Goal: Book appointment/travel/reservation

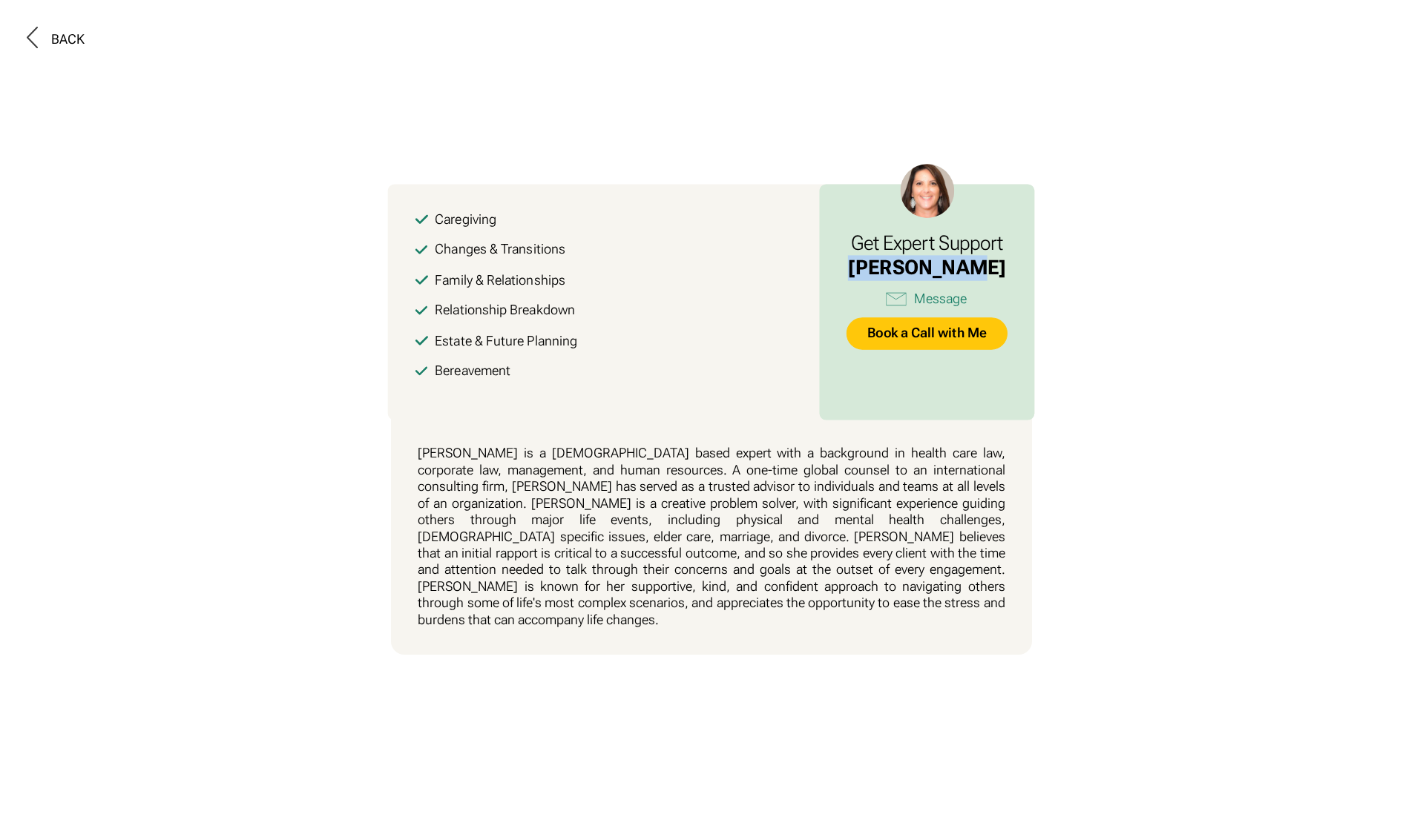
drag, startPoint x: 980, startPoint y: 276, endPoint x: 870, endPoint y: 270, distance: 110.2
click at [870, 270] on div "[PERSON_NAME]" at bounding box center [926, 268] width 158 height 25
copy div "[PERSON_NAME]"
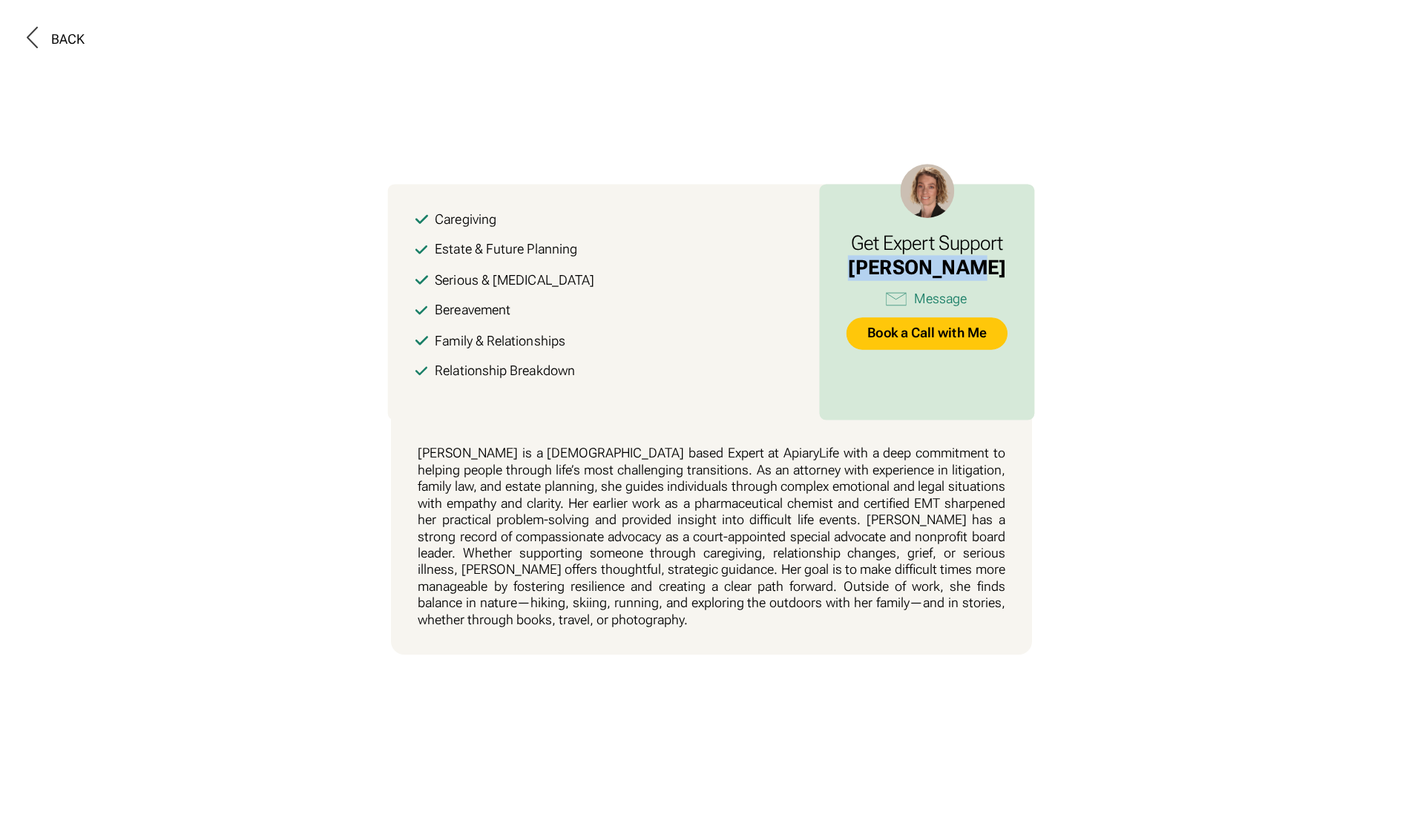
drag, startPoint x: 998, startPoint y: 266, endPoint x: 868, endPoint y: 263, distance: 130.0
click at [868, 263] on div "Angela Hahn" at bounding box center [926, 268] width 158 height 25
copy div "Angela Hahn"
click at [841, 675] on button at bounding box center [712, 420] width 1423 height 840
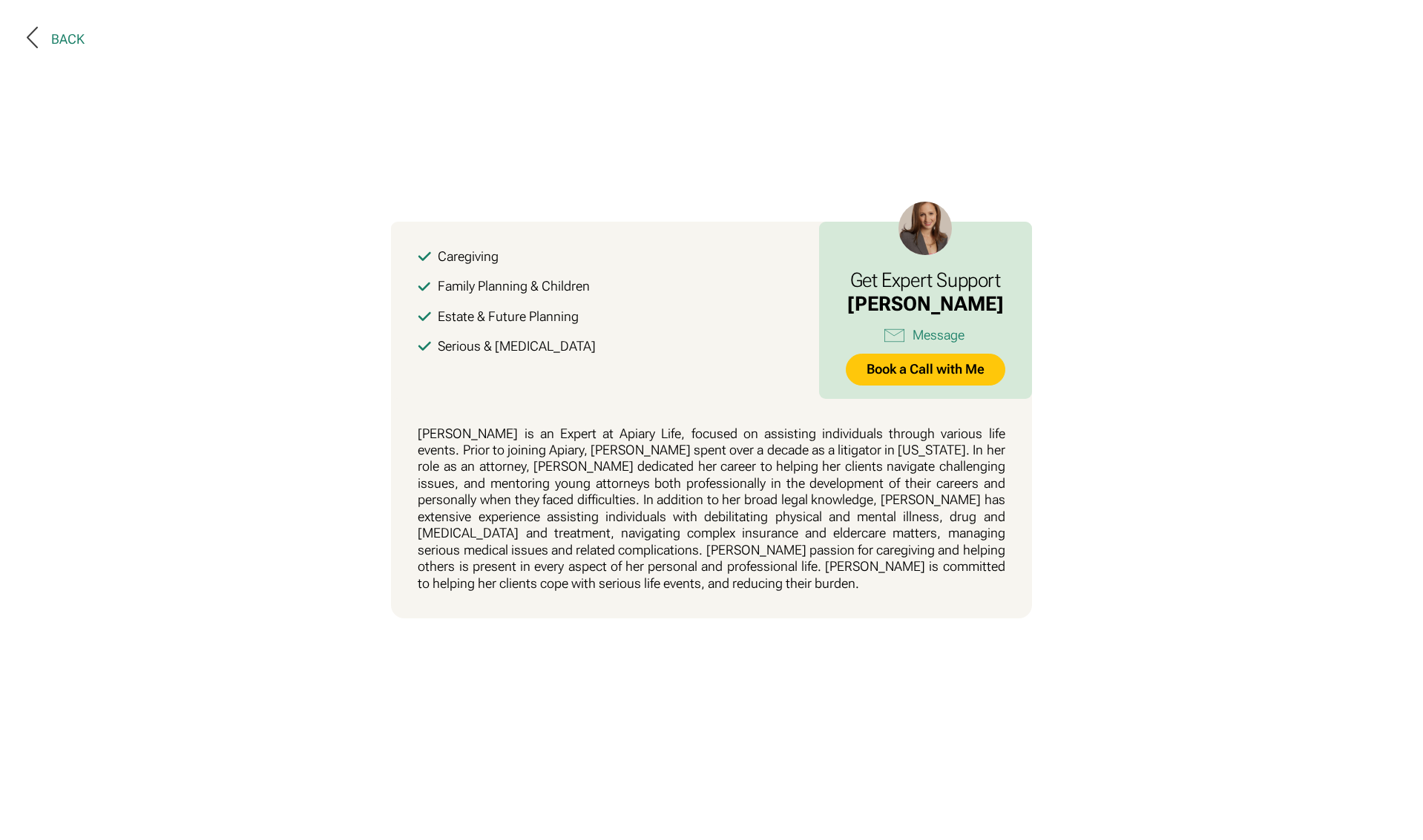
click at [41, 36] on div at bounding box center [39, 40] width 25 height 25
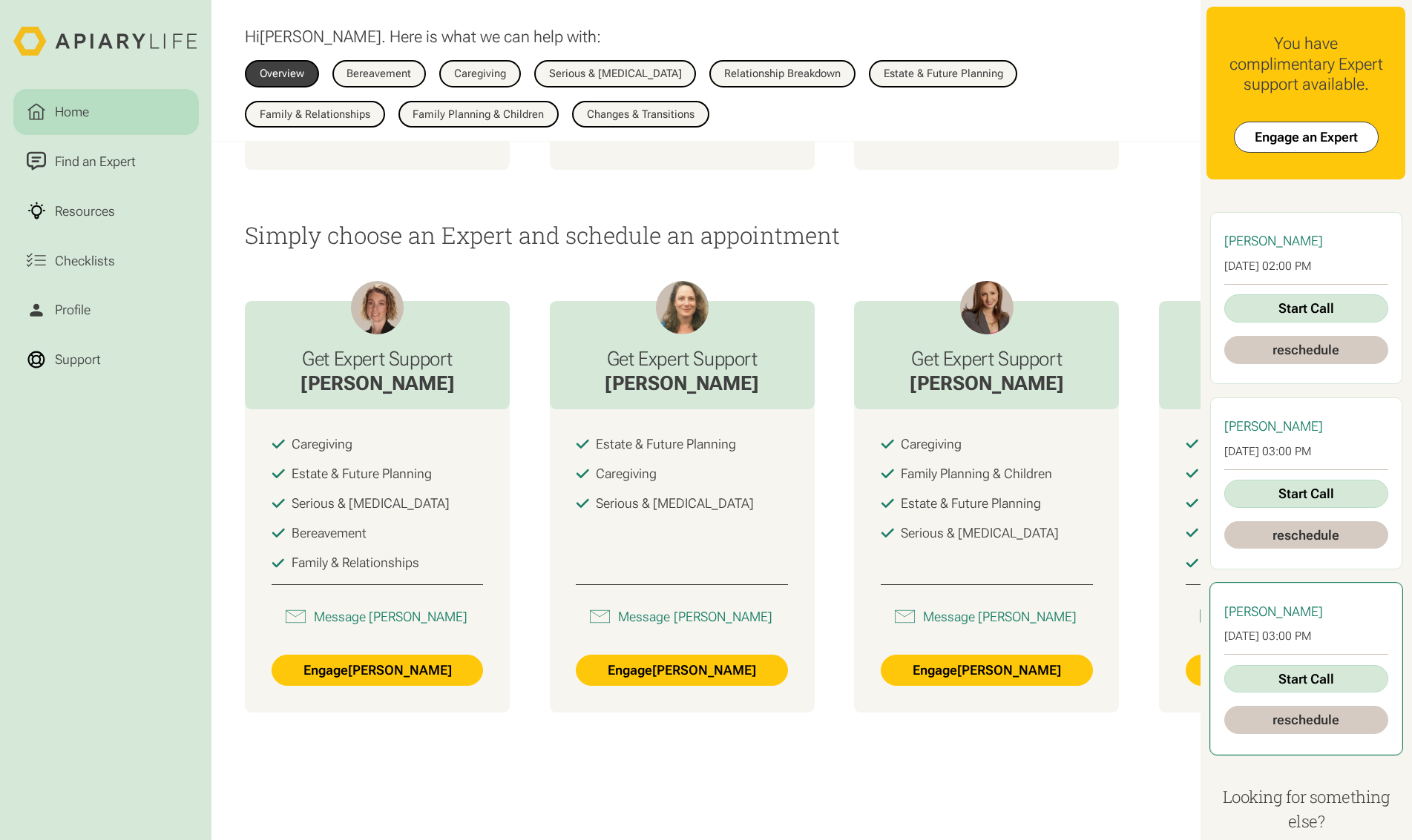
click at [1308, 722] on link "reschedule" at bounding box center [1306, 720] width 164 height 28
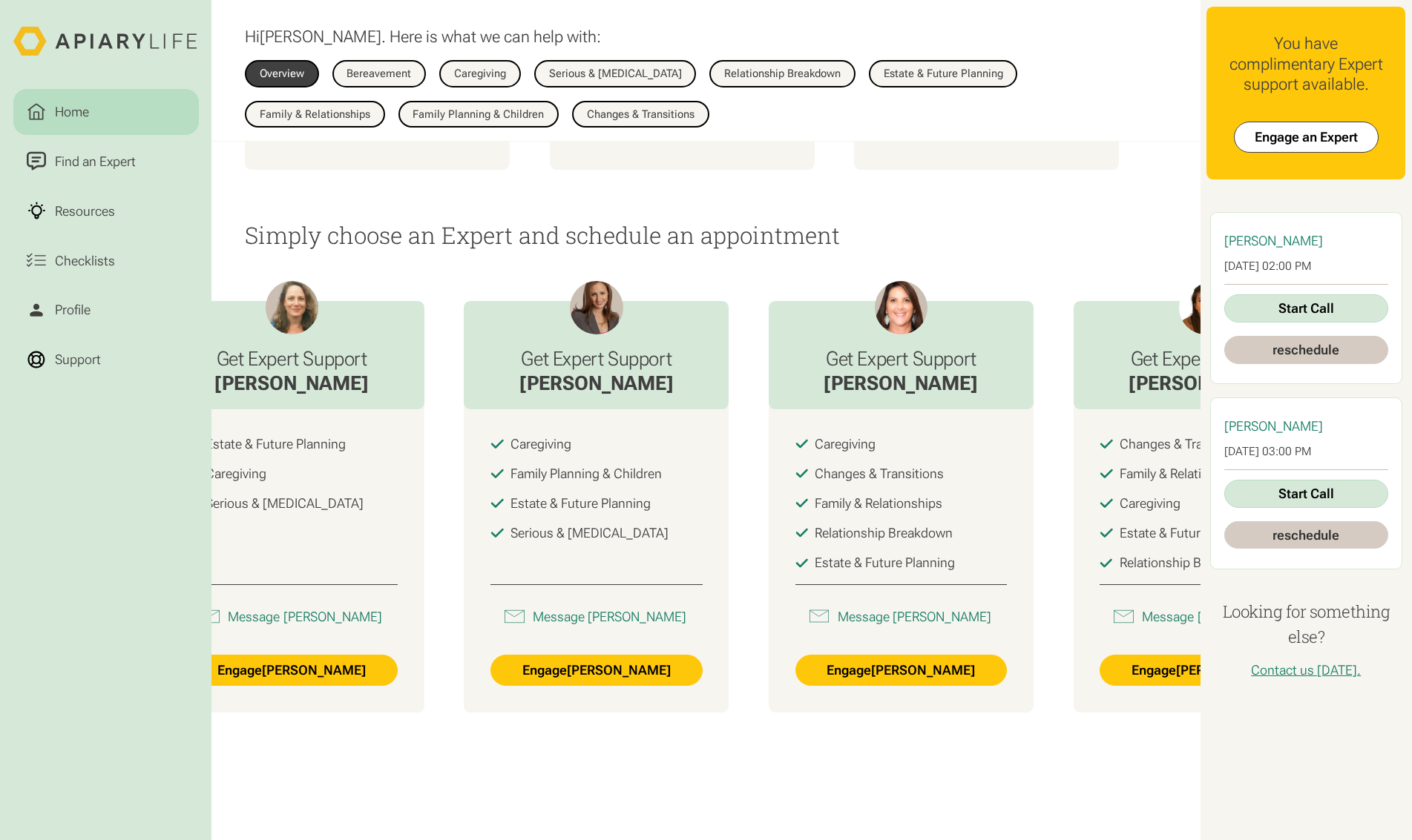
scroll to position [0, 387]
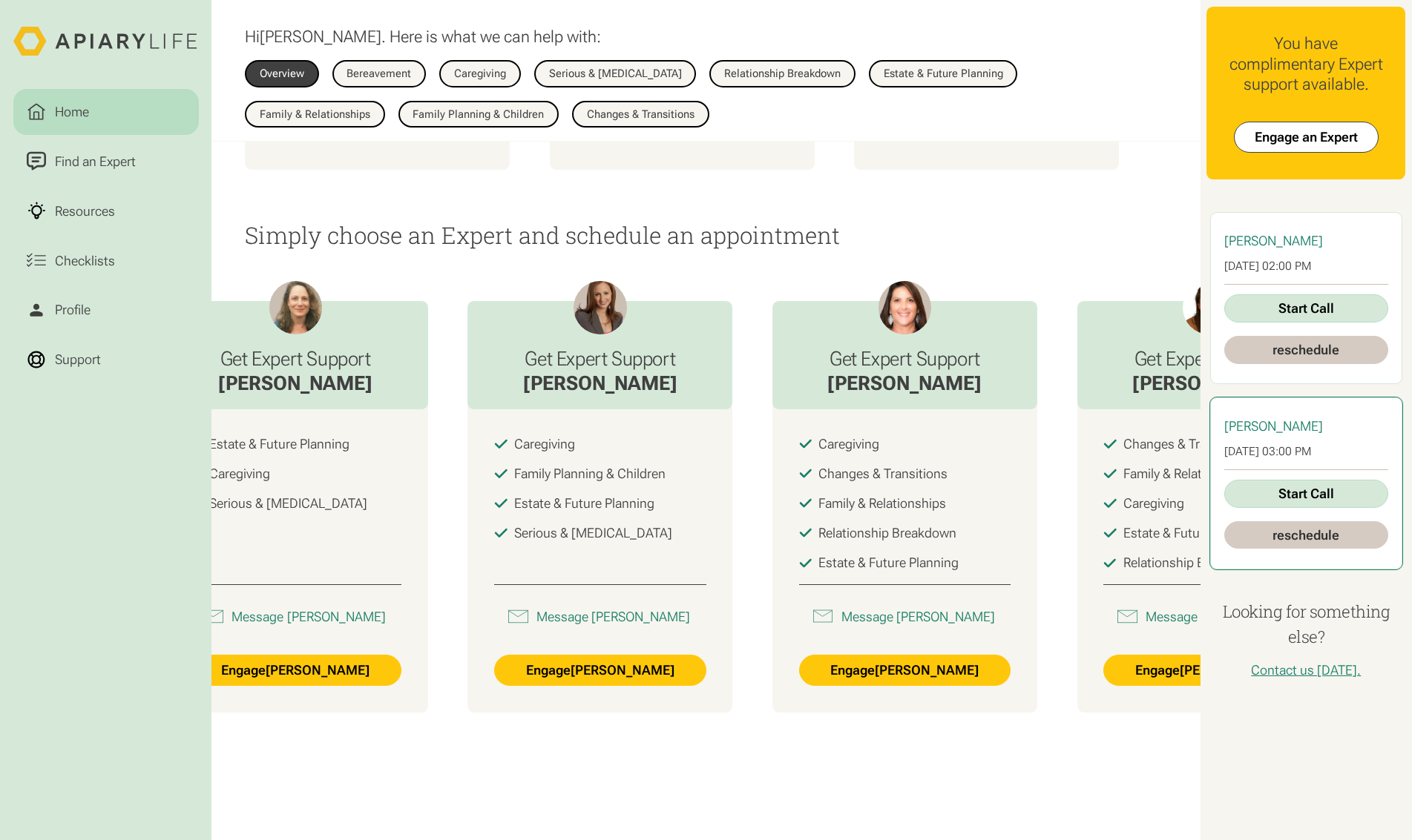
click at [1358, 545] on link "reschedule" at bounding box center [1306, 535] width 164 height 28
click at [619, 682] on link "Engage Lindsey Berger" at bounding box center [601, 672] width 214 height 32
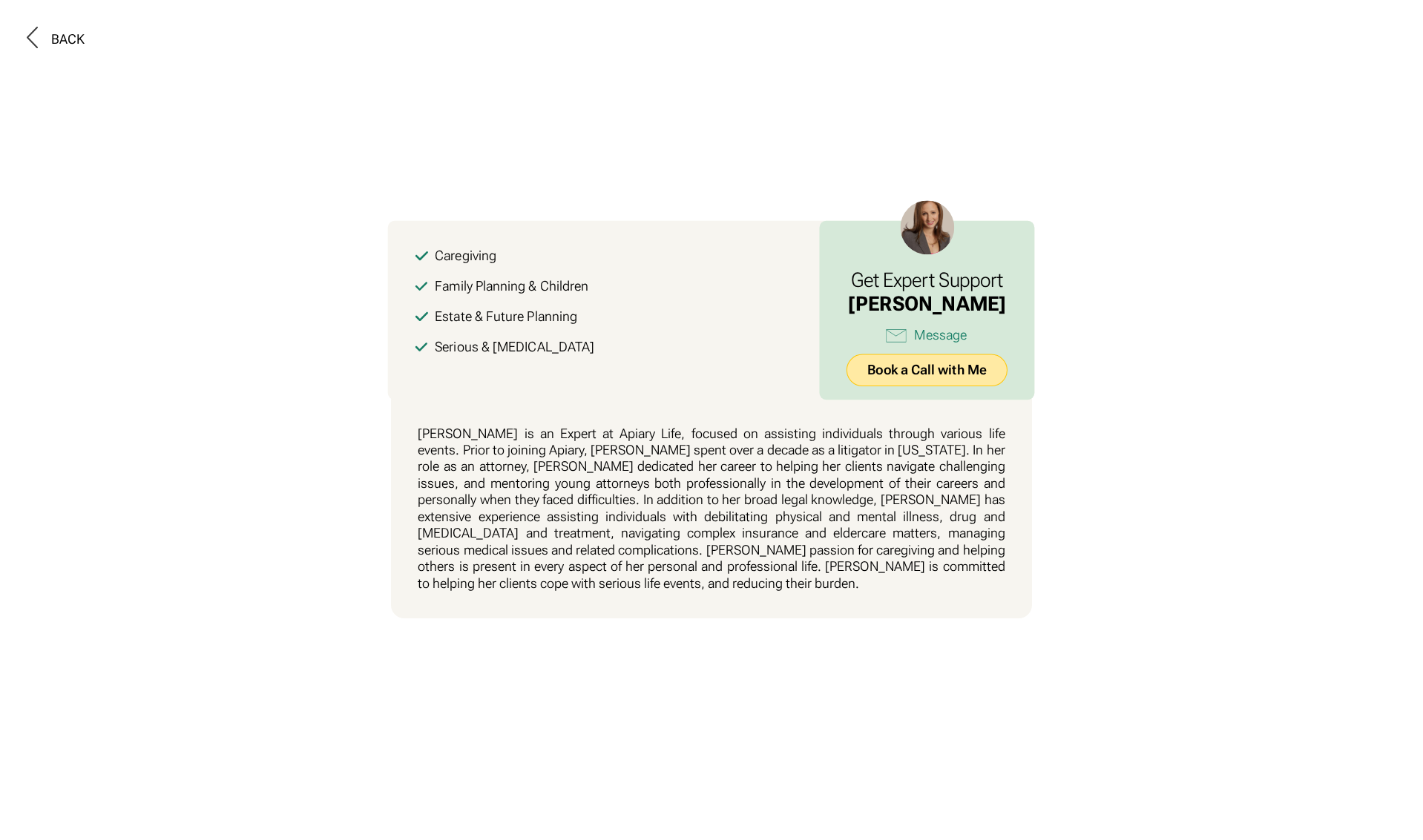
click at [952, 374] on link "Book a Call with Me" at bounding box center [926, 371] width 161 height 32
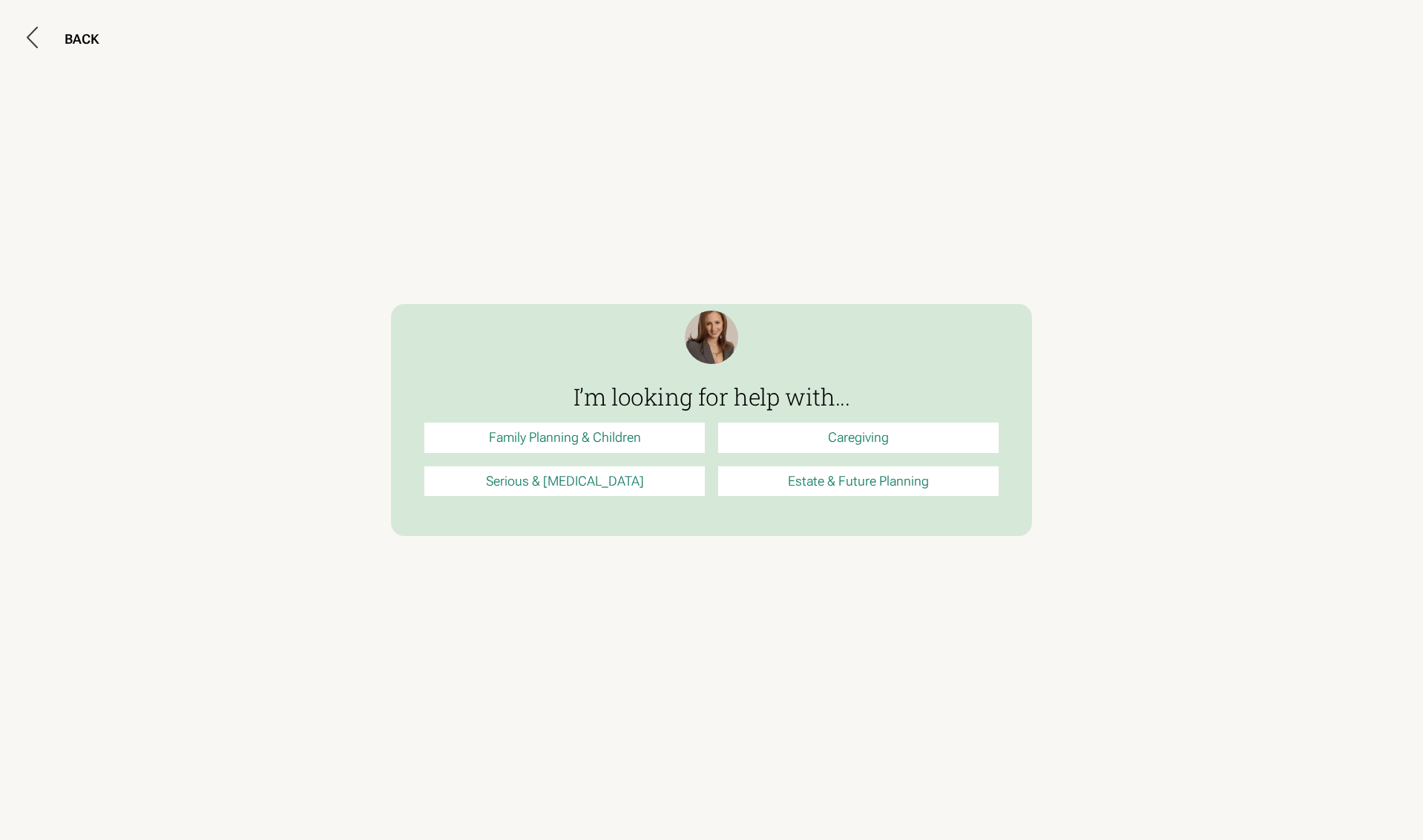
click at [904, 487] on link "Estate & Future Planning" at bounding box center [858, 481] width 280 height 30
